Goal: Subscribe to service/newsletter: Subscribe to service/newsletter

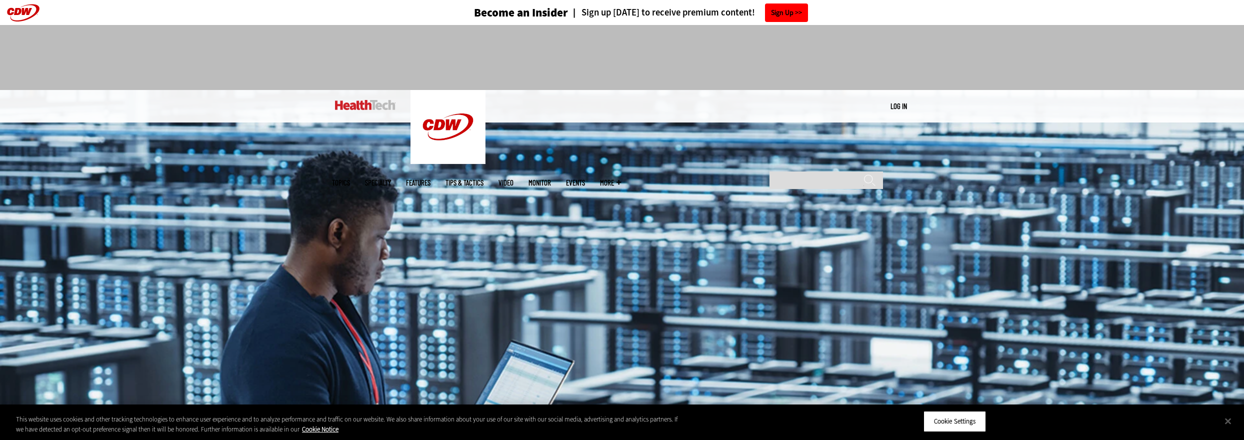
drag, startPoint x: 1224, startPoint y: 0, endPoint x: 785, endPoint y: 14, distance: 439.2
click at [785, 14] on link "Sign Up" at bounding box center [786, 12] width 43 height 18
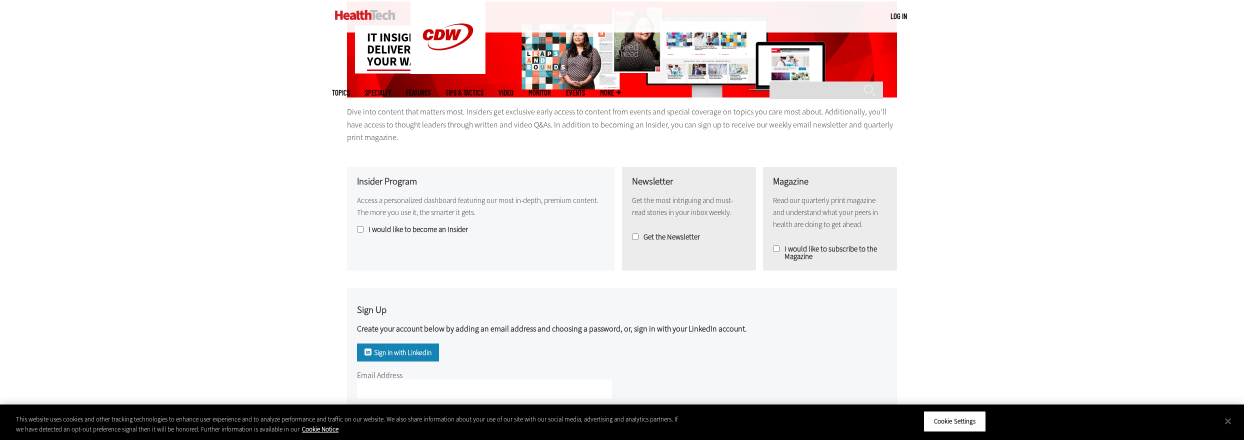
scroll to position [227, 0]
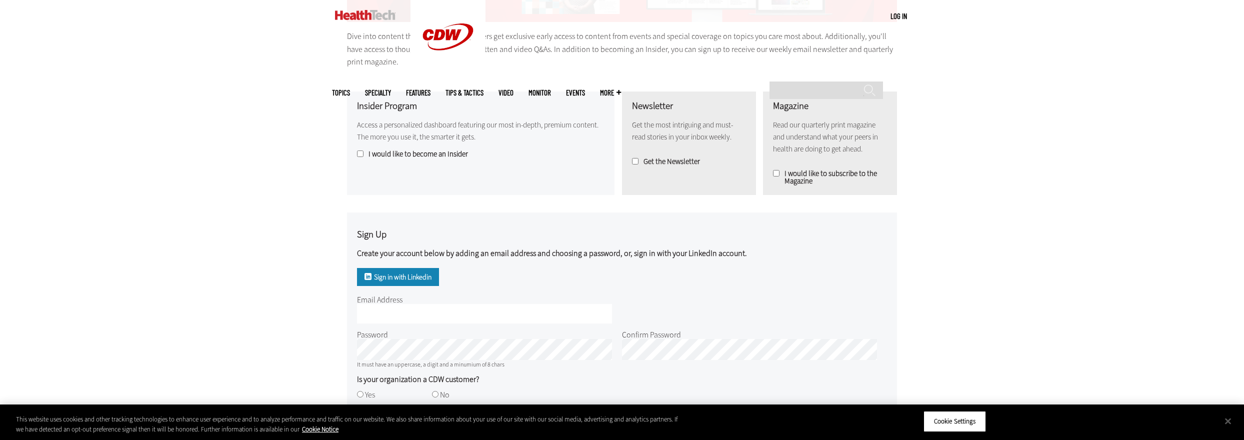
click at [402, 276] on link "Sign in with Linkedin" at bounding box center [398, 277] width 82 height 18
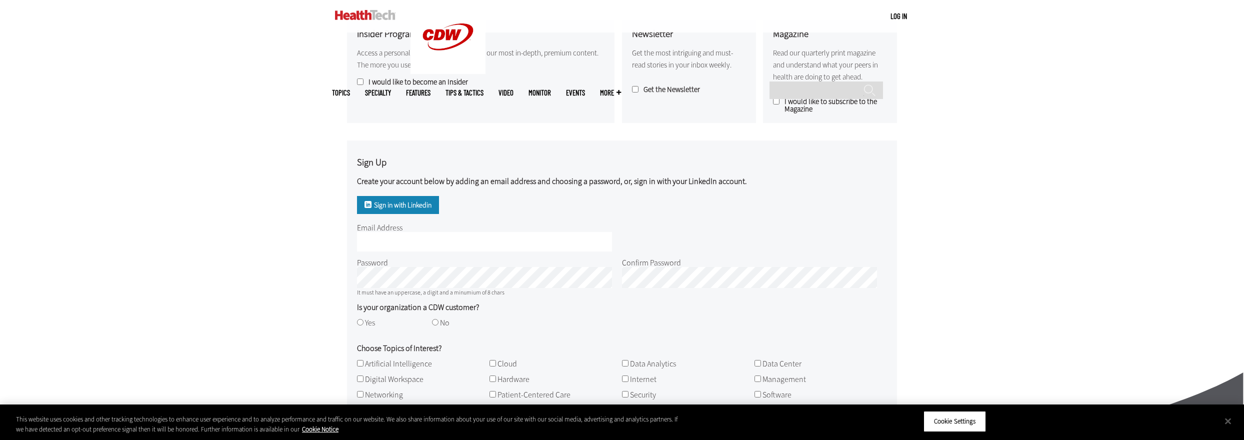
scroll to position [302, 0]
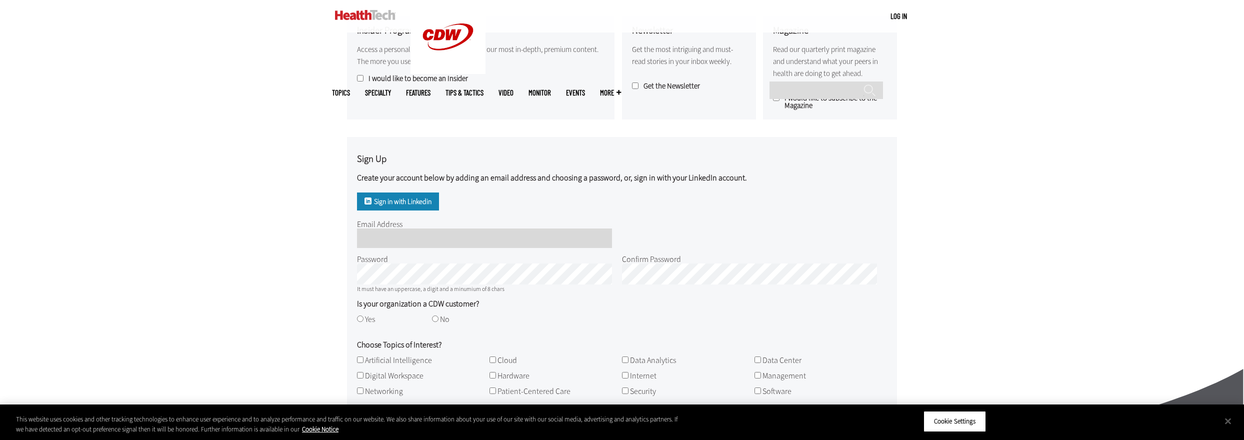
click at [383, 237] on input "Email Address" at bounding box center [484, 237] width 255 height 19
type input "**********"
click at [367, 318] on label "Yes" at bounding box center [370, 319] width 10 height 10
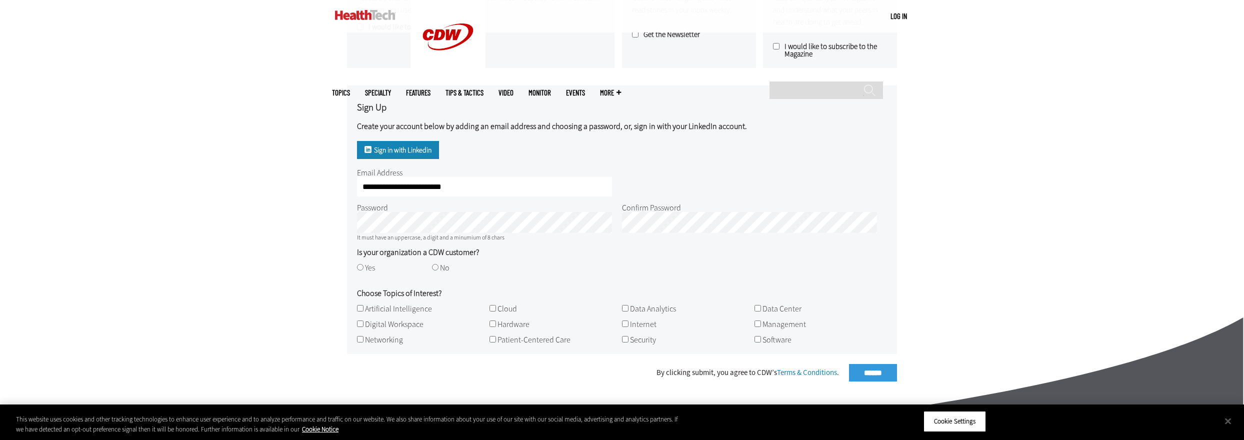
scroll to position [378, 0]
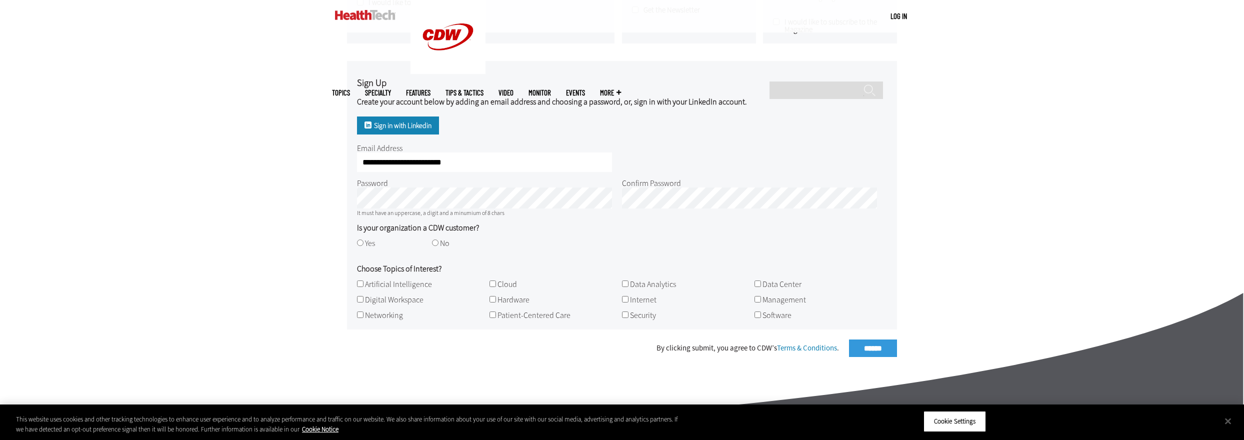
click at [368, 289] on label "Artificial Intelligence" at bounding box center [398, 284] width 67 height 10
click at [369, 302] on label "Digital Workspace" at bounding box center [394, 299] width 58 height 10
click at [369, 314] on label "Networking" at bounding box center [384, 315] width 38 height 10
click at [501, 286] on label "Cloud" at bounding box center [506, 284] width 19 height 10
click at [506, 299] on label "Hardware" at bounding box center [513, 299] width 32 height 10
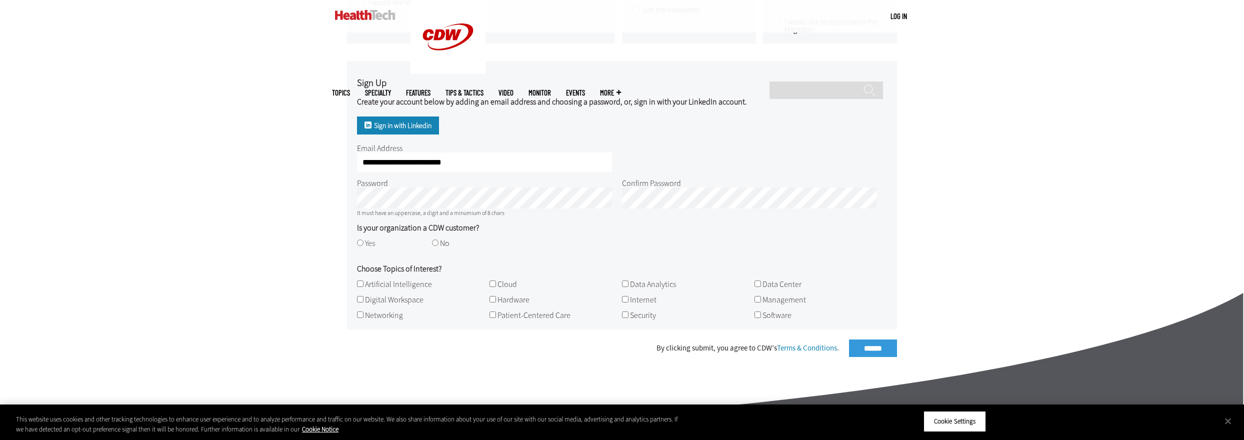
click at [507, 314] on label "Patient-Centered Care" at bounding box center [533, 315] width 73 height 10
click at [630, 299] on label "Internet" at bounding box center [643, 299] width 26 height 10
click at [637, 312] on label "Security" at bounding box center [643, 315] width 26 height 10
click at [775, 288] on label "Data Center" at bounding box center [781, 284] width 39 height 10
click at [778, 303] on label "Management" at bounding box center [783, 299] width 43 height 10
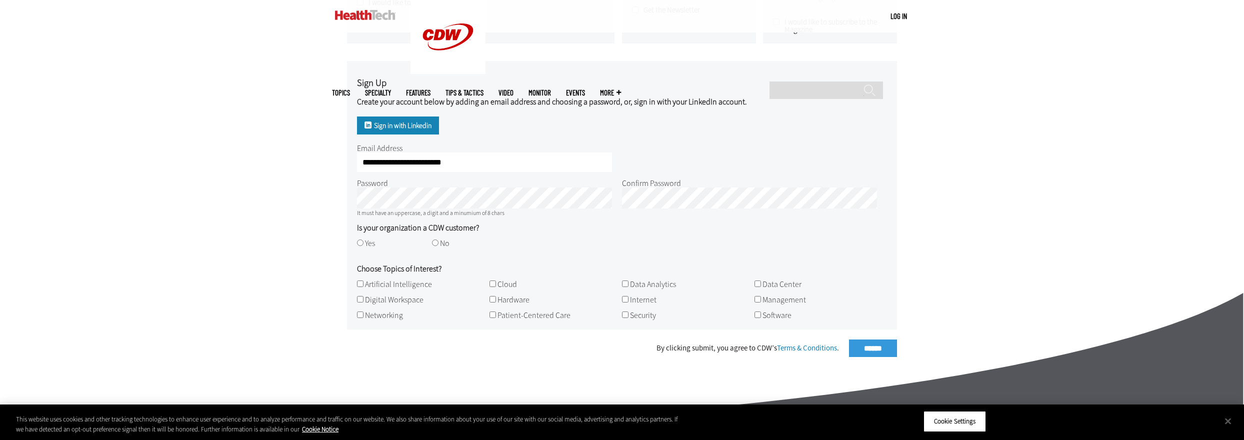
click at [778, 320] on label "Software" at bounding box center [776, 315] width 29 height 10
click at [865, 347] on div "By clicking submit, you agree to CDW’s Terms & Conditions . ******" at bounding box center [622, 347] width 550 height 17
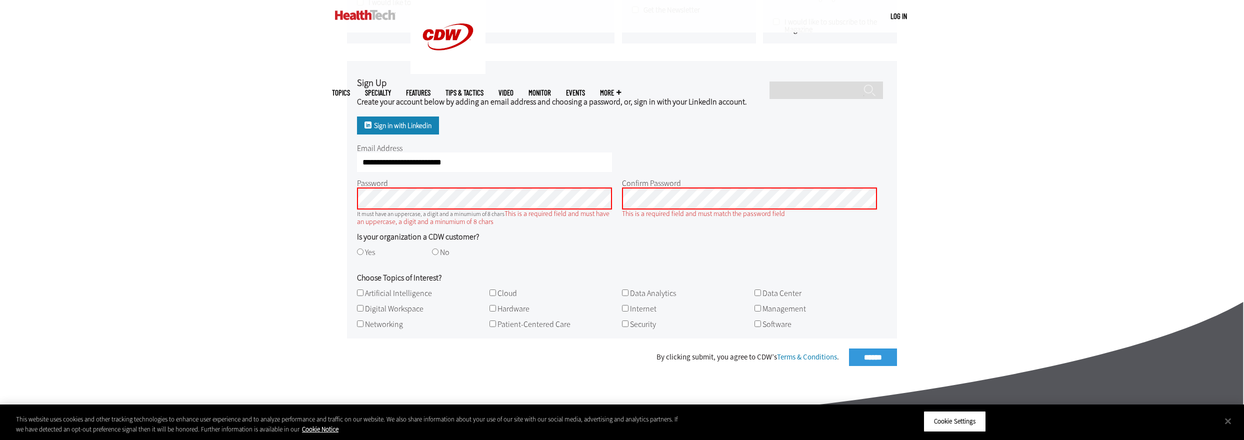
drag, startPoint x: 866, startPoint y: 346, endPoint x: 334, endPoint y: 185, distance: 555.5
click at [336, 191] on main "Become an Insider IT insights delivered your way. Dive into content that matter…" at bounding box center [622, 64] width 580 height 624
click at [878, 357] on div "By clicking submit, you agree to CDW’s Terms & Conditions . ******" at bounding box center [622, 356] width 550 height 17
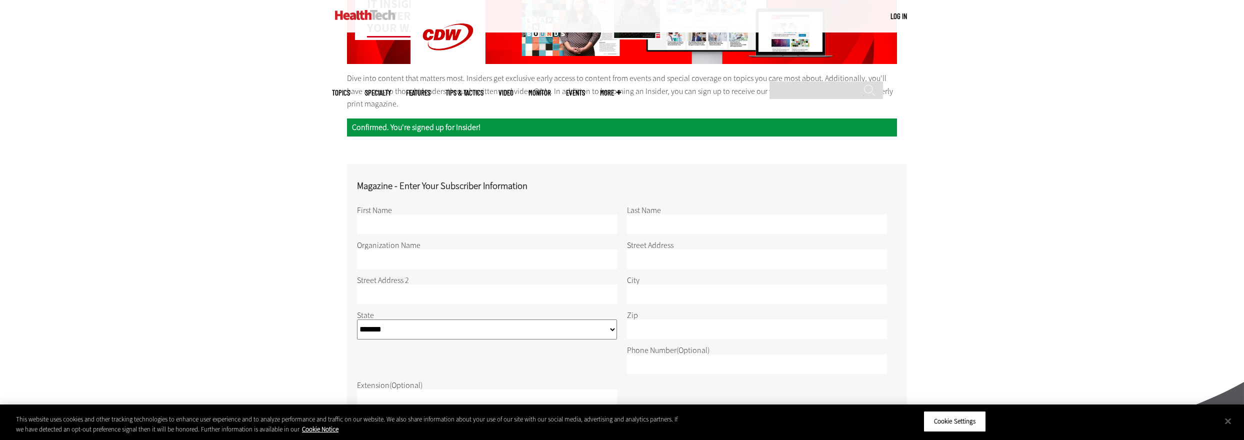
scroll to position [0, 0]
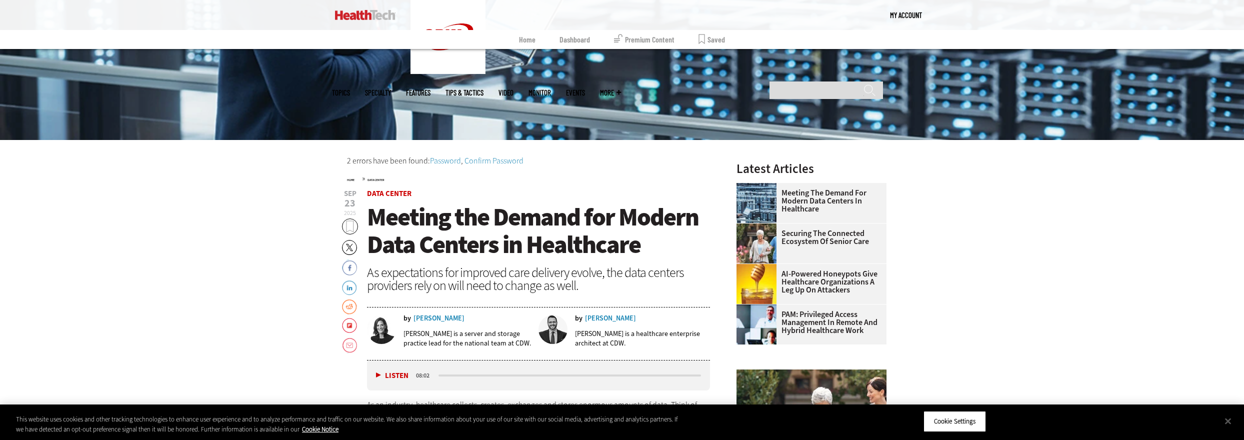
scroll to position [454, 0]
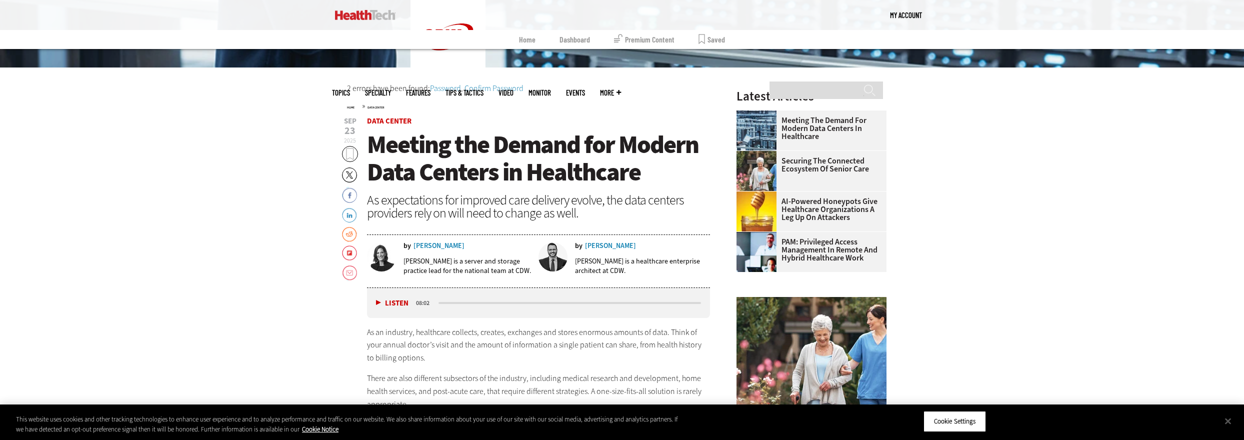
click at [553, 253] on img at bounding box center [552, 256] width 29 height 29
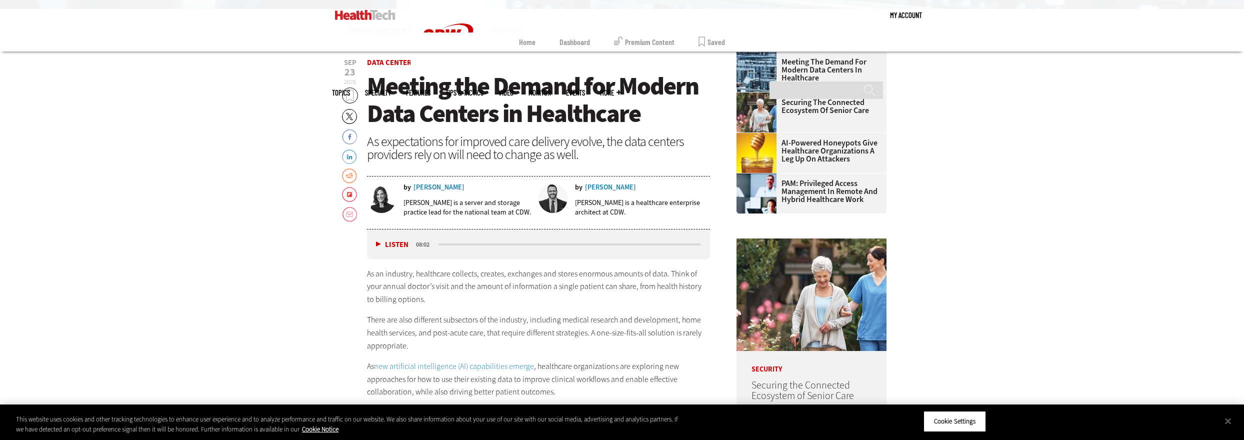
scroll to position [530, 0]
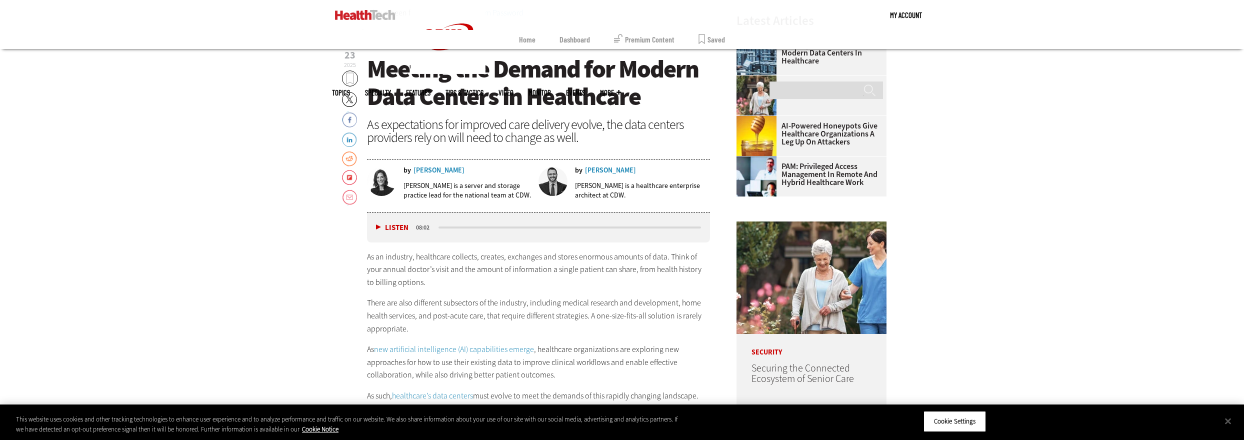
click at [377, 227] on button "Listen" at bounding box center [392, 227] width 32 height 7
click at [377, 227] on button "Pause" at bounding box center [391, 226] width 31 height 7
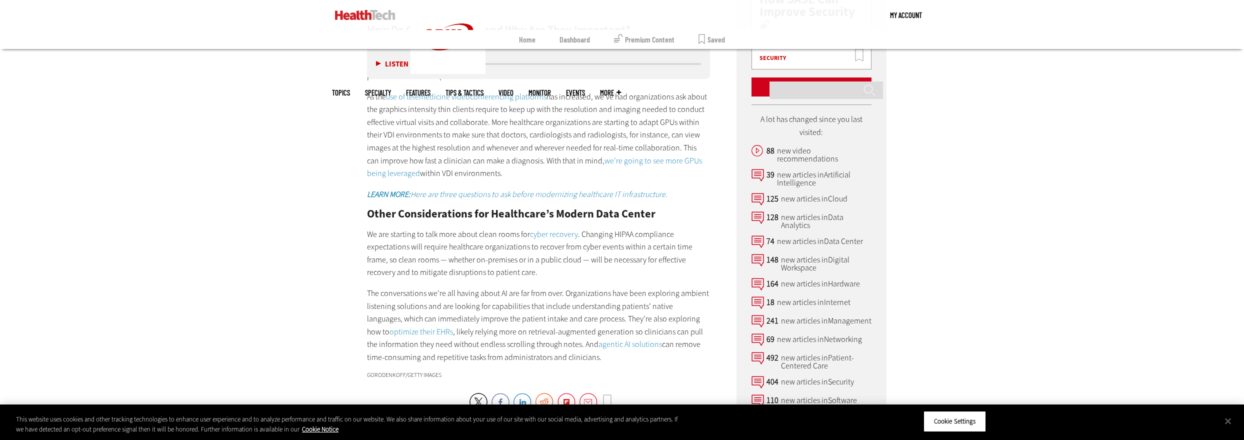
scroll to position [1969, 0]
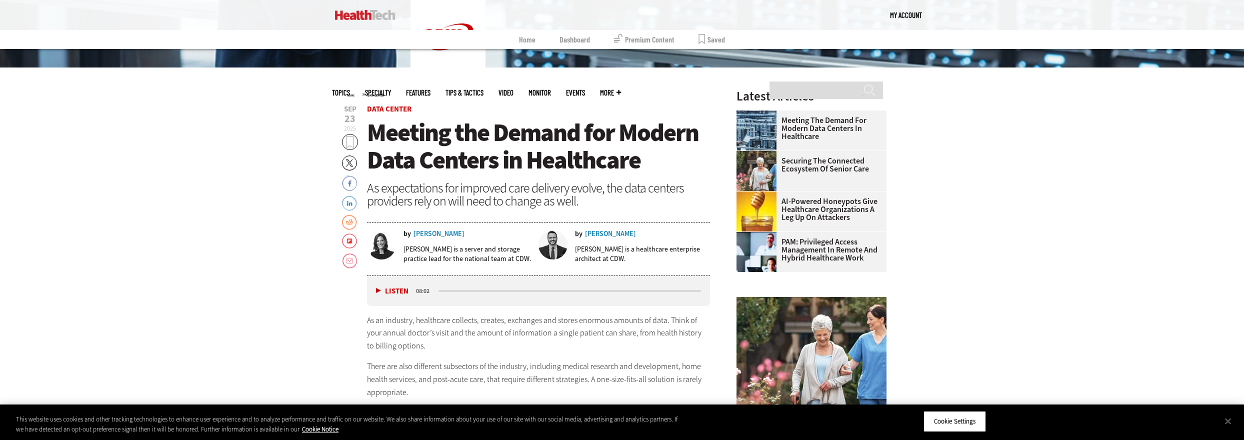
scroll to position [606, 0]
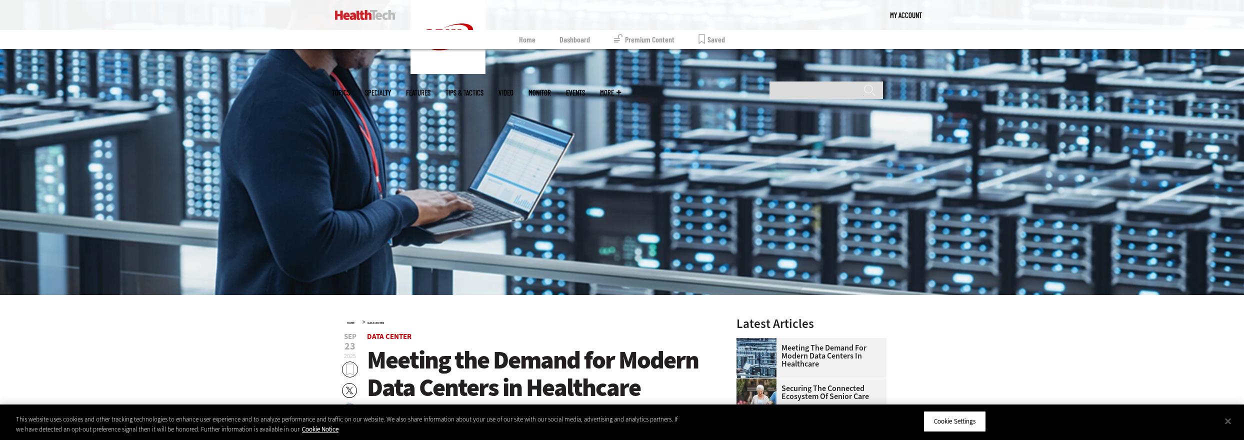
click at [366, 20] on link at bounding box center [365, 15] width 60 height 30
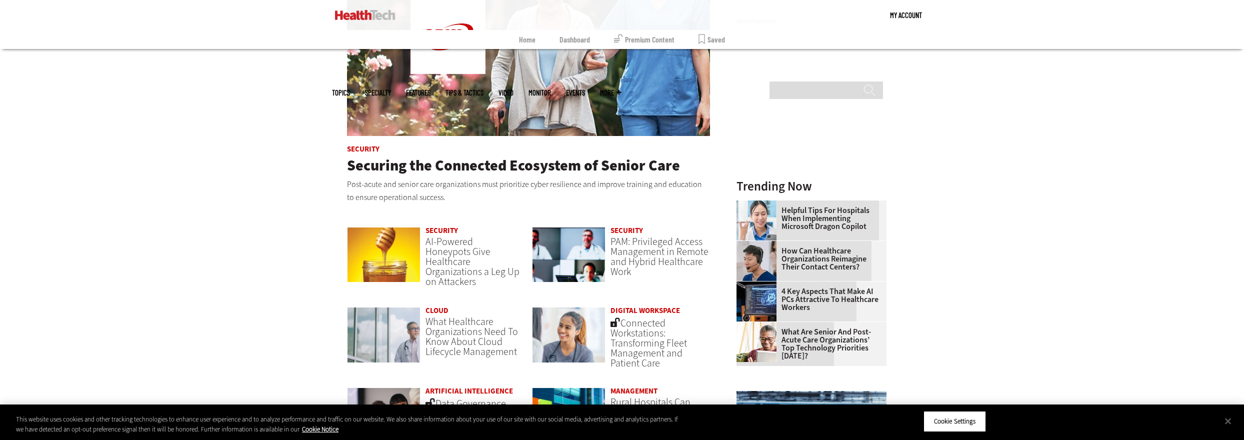
scroll to position [681, 0]
